Goal: Task Accomplishment & Management: Manage account settings

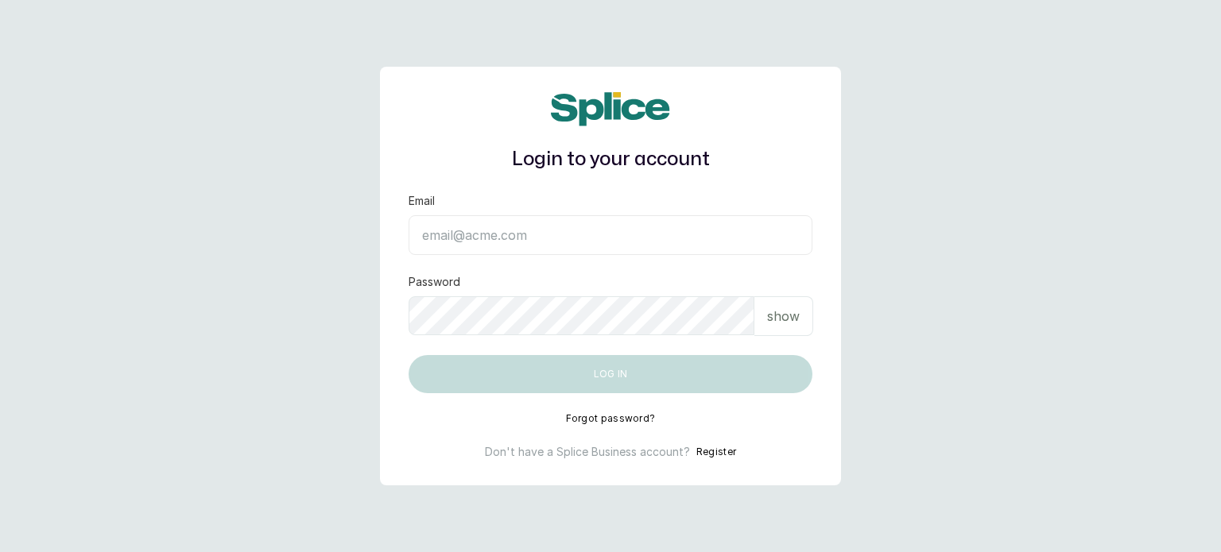
type input "[EMAIL_ADDRESS][DOMAIN_NAME]"
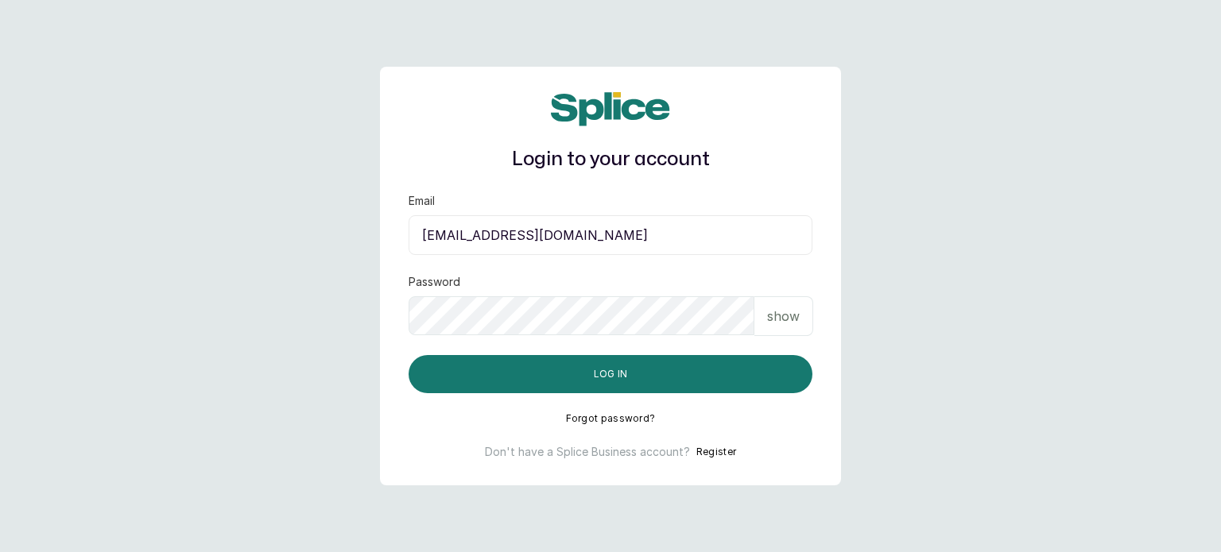
click at [776, 323] on p "show" at bounding box center [783, 316] width 33 height 19
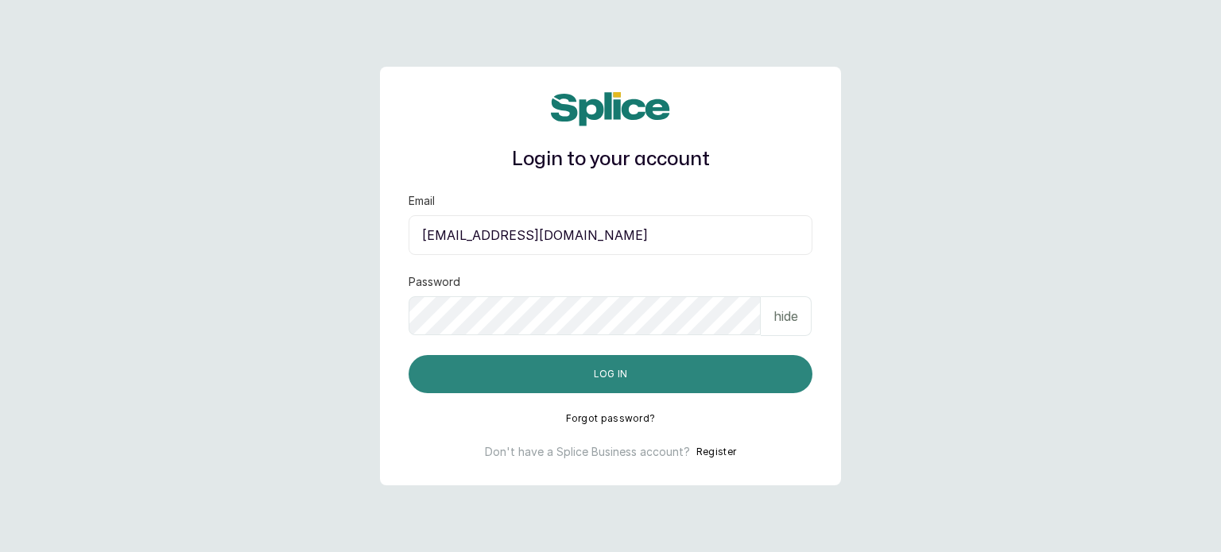
click at [650, 362] on button "Log in" at bounding box center [610, 374] width 404 height 38
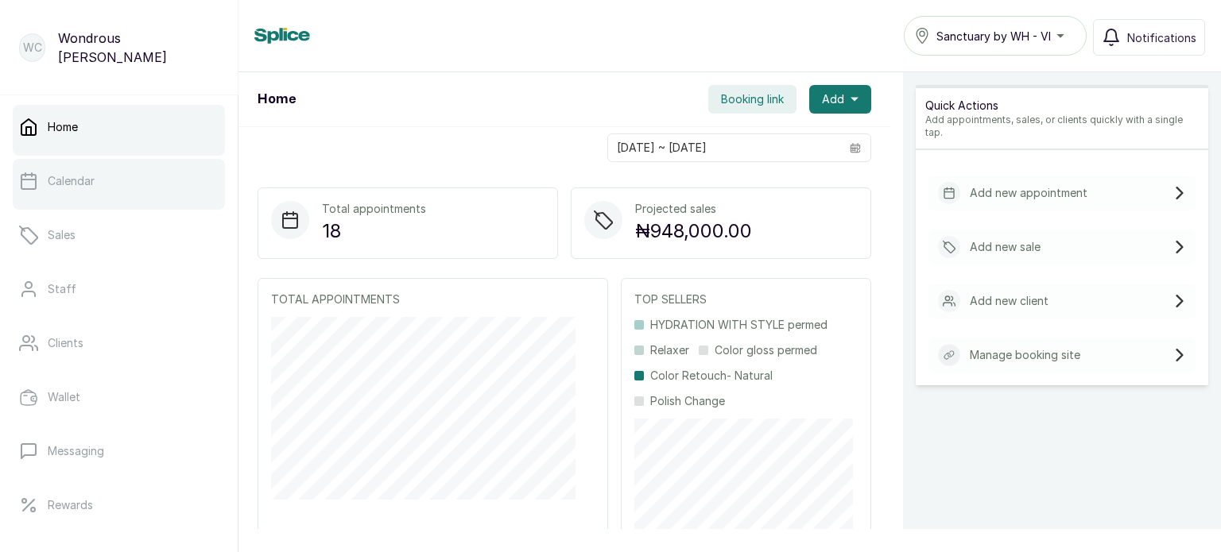
click at [159, 175] on link "Calendar" at bounding box center [119, 181] width 212 height 45
